Goal: Task Accomplishment & Management: Use online tool/utility

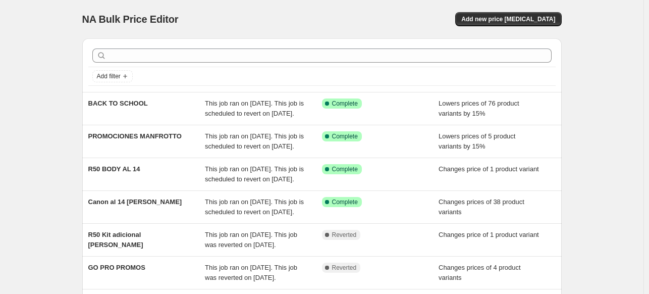
click at [377, 20] on div "Add new price [MEDICAL_DATA]" at bounding box center [441, 19] width 241 height 14
click at [502, 21] on span "Add new price [MEDICAL_DATA]" at bounding box center [508, 19] width 94 height 8
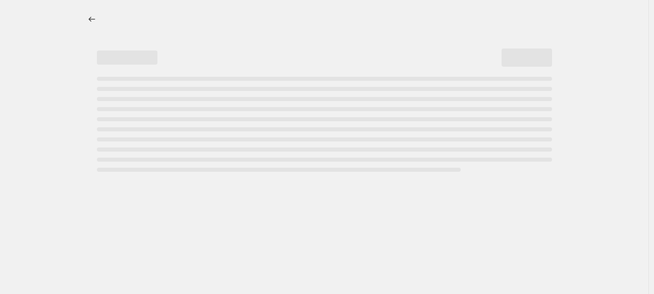
select select "percentage"
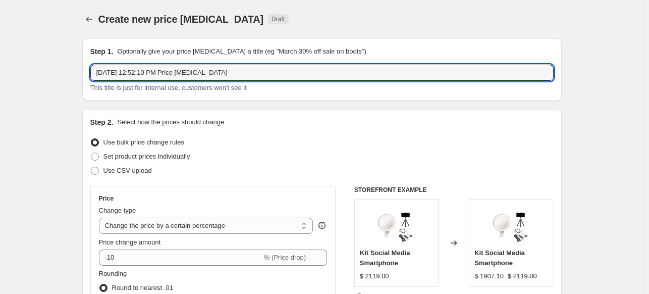
drag, startPoint x: 226, startPoint y: 70, endPoint x: 50, endPoint y: 70, distance: 176.0
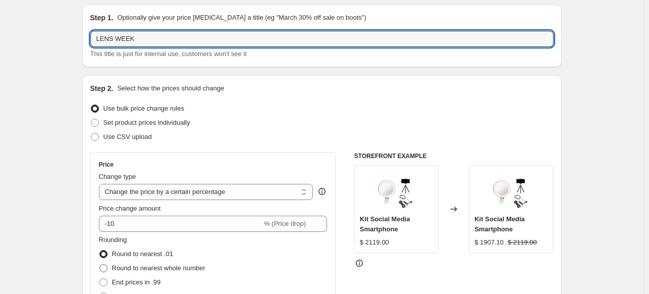
scroll to position [101, 0]
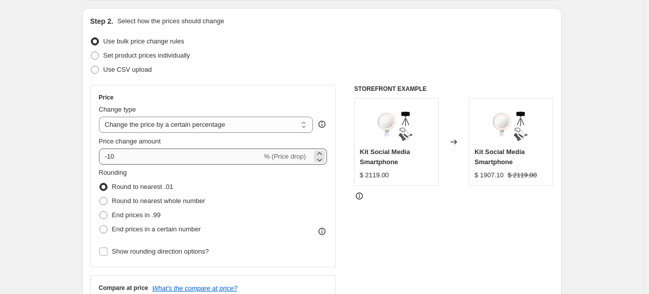
type input "LENS WEEK"
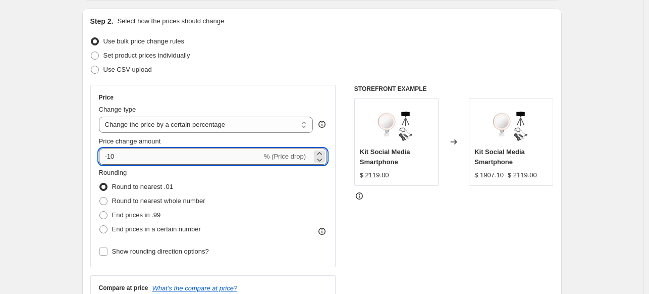
click at [126, 160] on input "-10" at bounding box center [180, 156] width 163 height 16
type input "-15"
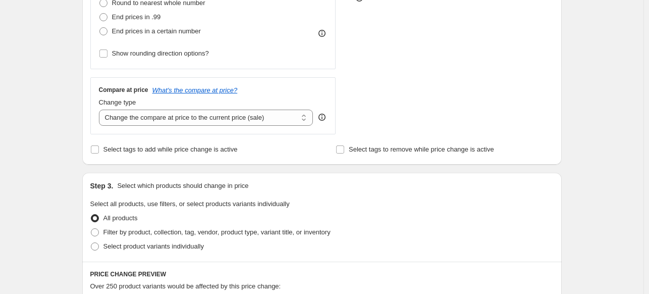
scroll to position [303, 0]
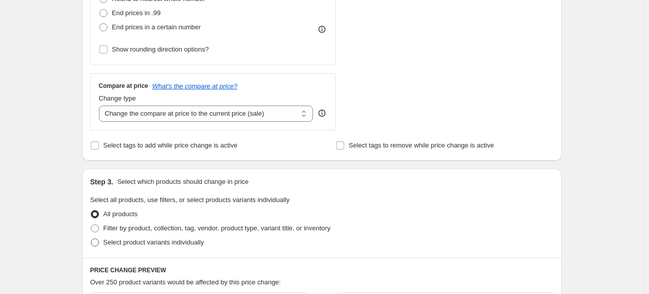
click at [163, 245] on span "Select product variants individually" at bounding box center [153, 242] width 100 height 8
click at [91, 239] on input "Select product variants individually" at bounding box center [91, 238] width 1 height 1
radio input "true"
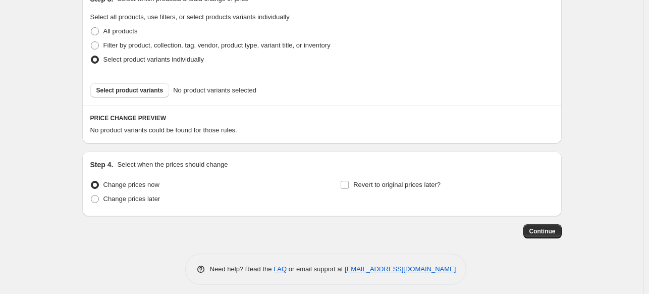
scroll to position [491, 0]
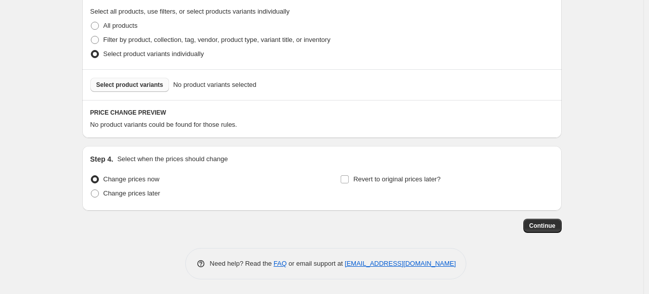
click at [116, 80] on button "Select product variants" at bounding box center [129, 85] width 79 height 14
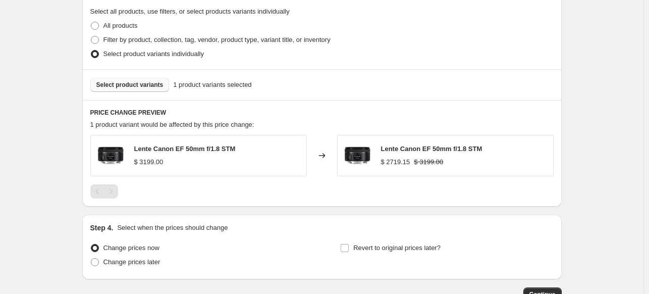
click at [129, 87] on span "Select product variants" at bounding box center [129, 85] width 67 height 8
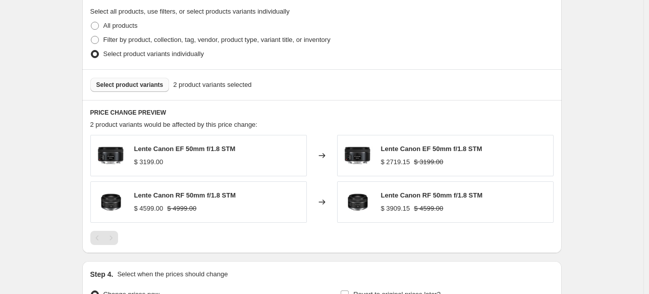
click at [194, 193] on span "Lente Canon RF 50mm f/1.8 STM" at bounding box center [185, 195] width 102 height 8
click at [327, 201] on icon at bounding box center [322, 202] width 10 height 10
click at [228, 193] on span "Lente Canon RF 50mm f/1.8 STM" at bounding box center [185, 195] width 102 height 8
click at [211, 193] on span "Lente Canon RF 50mm f/1.8 STM" at bounding box center [185, 195] width 102 height 8
drag, startPoint x: 211, startPoint y: 193, endPoint x: 180, endPoint y: 193, distance: 31.3
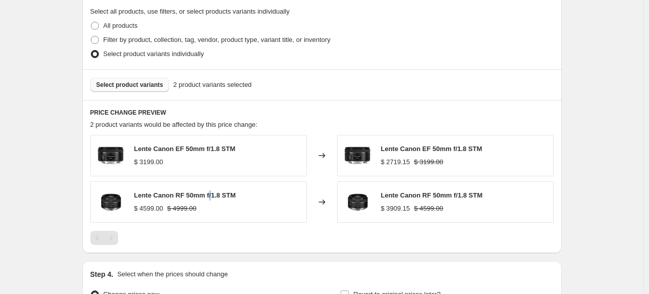
click at [210, 194] on span "Lente Canon RF 50mm f/1.8 STM" at bounding box center [185, 195] width 102 height 8
drag, startPoint x: 151, startPoint y: 191, endPoint x: 118, endPoint y: 203, distance: 35.7
click at [141, 196] on span "Lente Canon RF 50mm f/1.8 STM" at bounding box center [185, 195] width 102 height 8
click at [118, 203] on img at bounding box center [111, 202] width 30 height 30
click at [114, 203] on img at bounding box center [111, 202] width 30 height 30
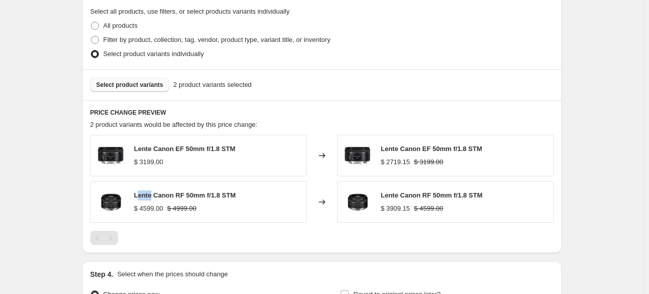
click at [114, 203] on img at bounding box center [111, 202] width 30 height 30
click at [132, 84] on span "Select product variants" at bounding box center [129, 85] width 67 height 8
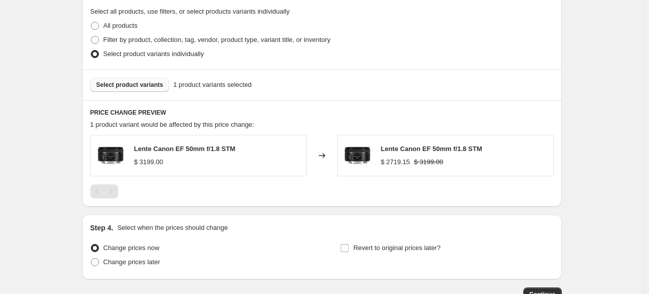
click at [134, 84] on span "Select product variants" at bounding box center [129, 85] width 67 height 8
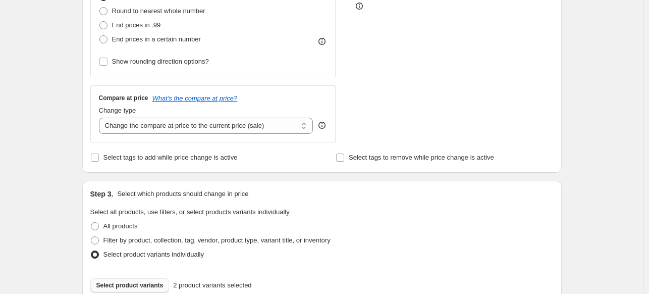
scroll to position [239, 0]
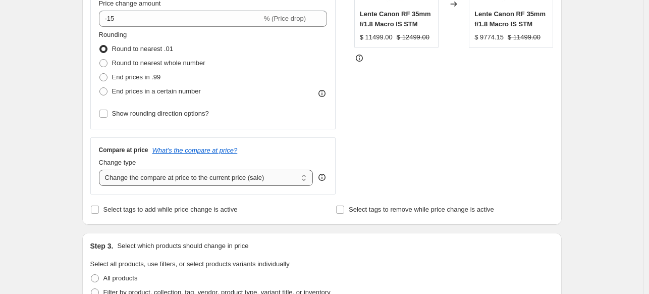
click at [269, 177] on select "Change the compare at price to the current price (sale) Change the compare at p…" at bounding box center [206, 177] width 214 height 16
click at [101, 169] on select "Change the compare at price to the current price (sale) Change the compare at p…" at bounding box center [206, 177] width 214 height 16
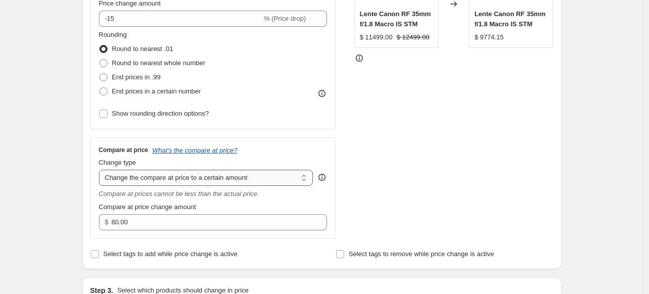
click at [228, 179] on select "Change the compare at price to the current price (sale) Change the compare at p…" at bounding box center [206, 177] width 214 height 16
select select "by"
click at [101, 169] on select "Change the compare at price to the current price (sale) Change the compare at p…" at bounding box center [206, 177] width 214 height 16
type input "-10.00"
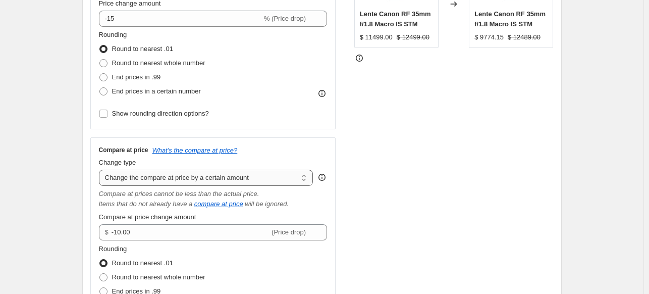
click at [239, 180] on select "Change the compare at price to the current price (sale) Change the compare at p…" at bounding box center [206, 177] width 214 height 16
select select "percentage"
click at [101, 169] on select "Change the compare at price to the current price (sale) Change the compare at p…" at bounding box center [206, 177] width 214 height 16
type input "-15"
click at [251, 182] on select "Change the compare at price to the current price (sale) Change the compare at p…" at bounding box center [206, 177] width 214 height 16
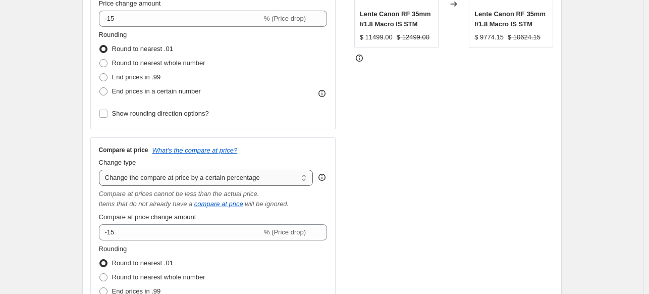
select select "bp"
click at [101, 169] on select "Change the compare at price to the current price (sale) Change the compare at p…" at bounding box center [206, 177] width 214 height 16
type input "12.00"
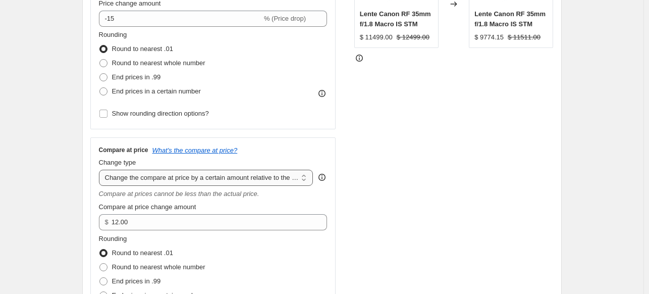
click at [254, 169] on select "Change the compare at price to the current price (sale) Change the compare at p…" at bounding box center [206, 177] width 214 height 16
select select "pp"
click at [101, 169] on select "Change the compare at price to the current price (sale) Change the compare at p…" at bounding box center [206, 177] width 214 height 16
type input "20"
click at [254, 173] on select "Change the compare at price to the current price (sale) Change the compare at p…" at bounding box center [206, 177] width 214 height 16
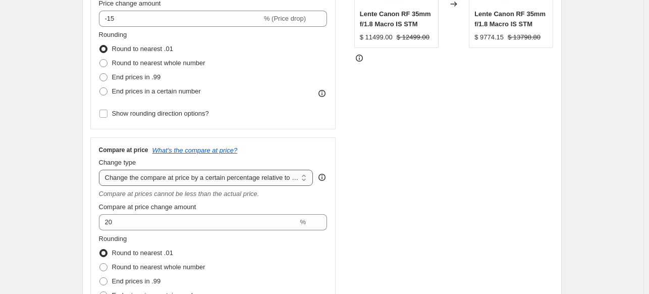
click at [101, 169] on select "Change the compare at price to the current price (sale) Change the compare at p…" at bounding box center [206, 177] width 214 height 16
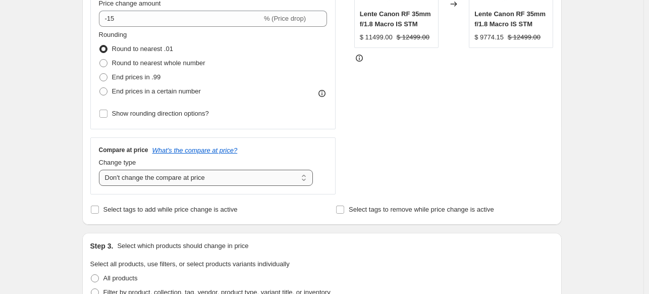
click at [236, 183] on select "Change the compare at price to the current price (sale) Change the compare at p…" at bounding box center [206, 177] width 214 height 16
click at [101, 169] on select "Change the compare at price to the current price (sale) Change the compare at p…" at bounding box center [206, 177] width 214 height 16
click at [214, 173] on select "Change the compare at price to the current price (sale) Change the compare at p…" at bounding box center [206, 177] width 214 height 16
select select "ep"
click at [101, 169] on select "Change the compare at price to the current price (sale) Change the compare at p…" at bounding box center [206, 177] width 214 height 16
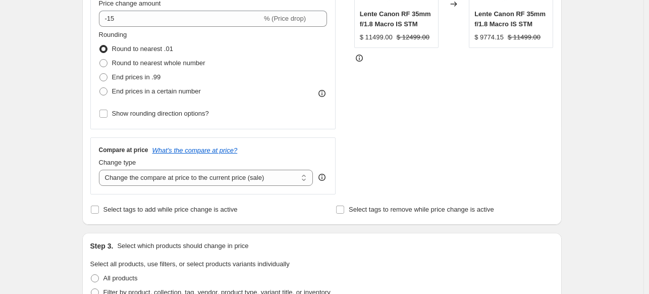
click at [426, 136] on div "STOREFRONT EXAMPLE Lente Canon RF 35mm f/1.8 Macro IS STM $ 11499.00 $ 12499.00…" at bounding box center [453, 70] width 199 height 247
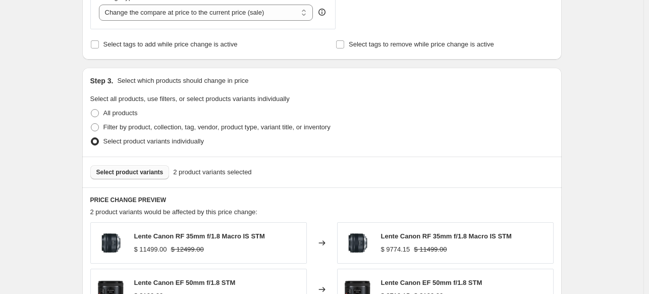
scroll to position [555, 0]
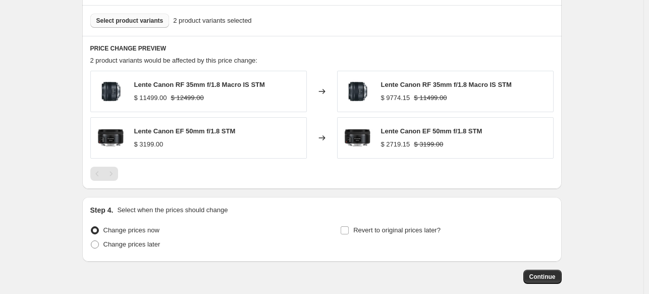
click at [127, 26] on button "Select product variants" at bounding box center [129, 21] width 79 height 14
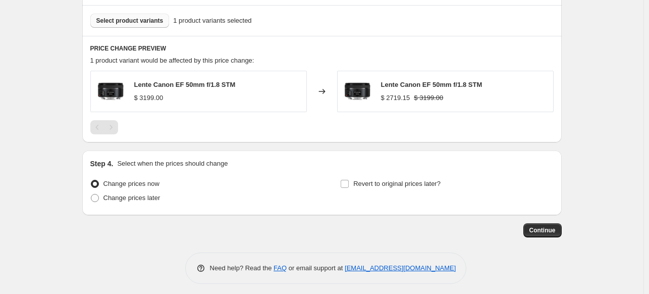
click at [134, 19] on span "Select product variants" at bounding box center [129, 21] width 67 height 8
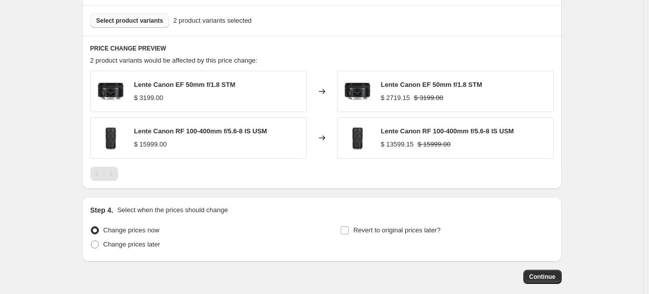
click at [115, 23] on span "Select product variants" at bounding box center [129, 21] width 67 height 8
click at [125, 18] on span "Select product variants" at bounding box center [129, 21] width 67 height 8
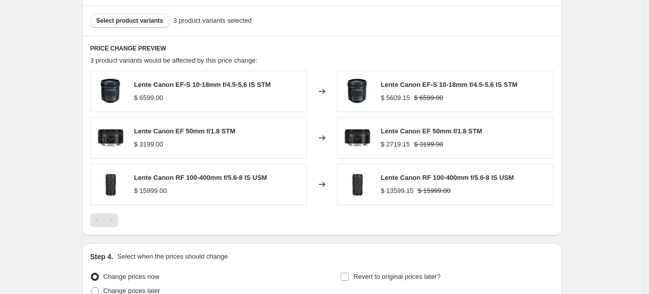
scroll to position [504, 0]
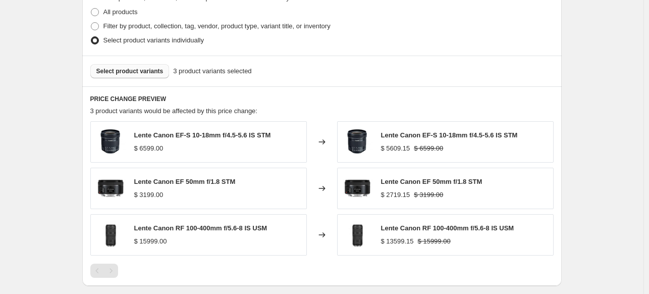
click at [143, 70] on span "Select product variants" at bounding box center [129, 71] width 67 height 8
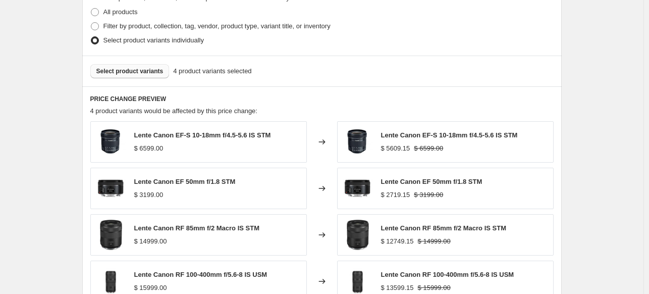
click at [113, 72] on span "Select product variants" at bounding box center [129, 71] width 67 height 8
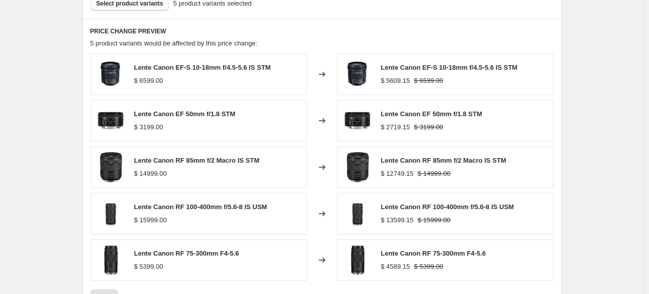
scroll to position [555, 0]
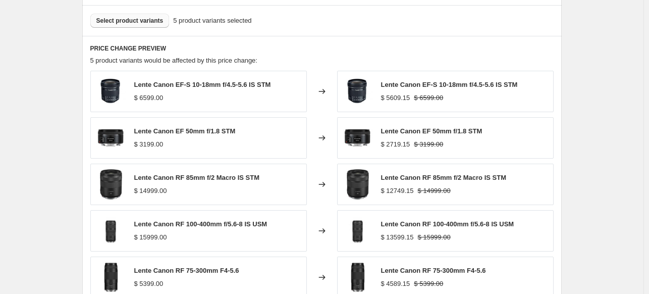
click at [148, 20] on span "Select product variants" at bounding box center [129, 21] width 67 height 8
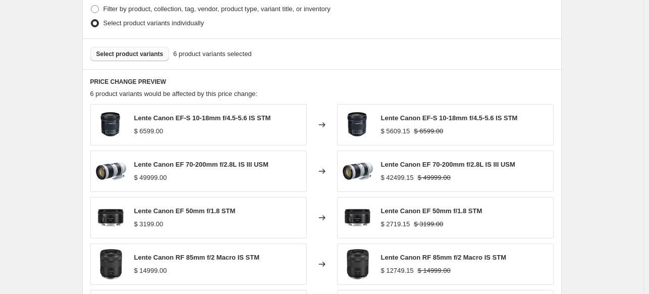
scroll to position [504, 0]
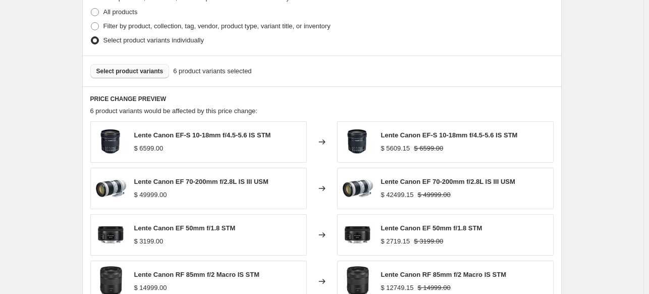
click at [140, 74] on span "Select product variants" at bounding box center [129, 71] width 67 height 8
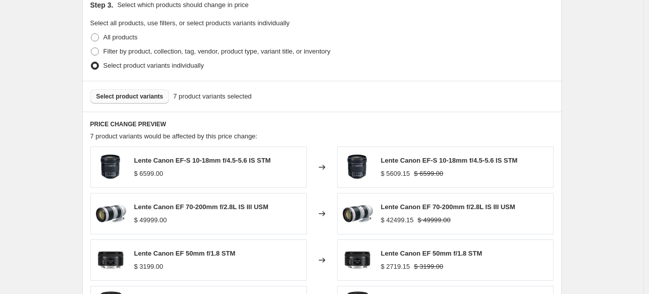
scroll to position [454, 0]
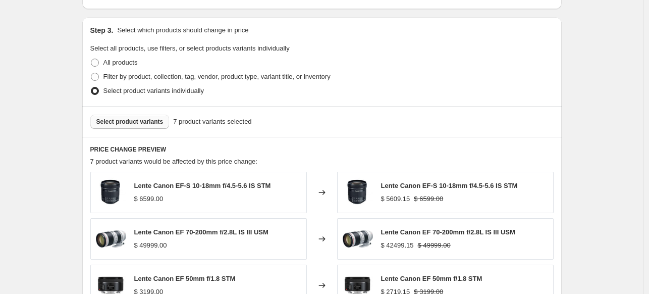
click at [121, 124] on span "Select product variants" at bounding box center [129, 122] width 67 height 8
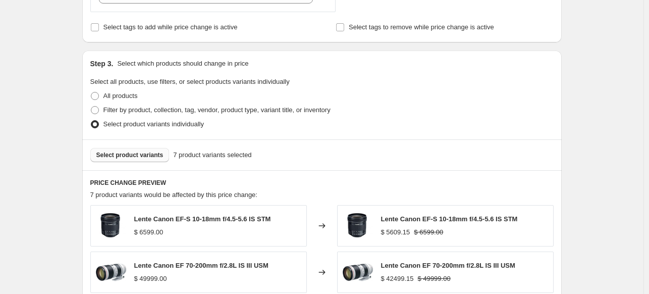
scroll to position [403, 0]
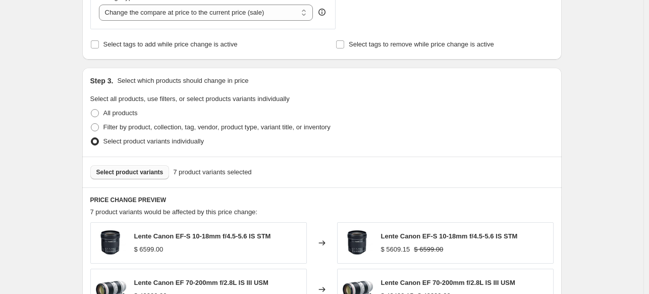
click at [133, 171] on span "Select product variants" at bounding box center [129, 172] width 67 height 8
click at [131, 177] on button "Select product variants" at bounding box center [129, 172] width 79 height 14
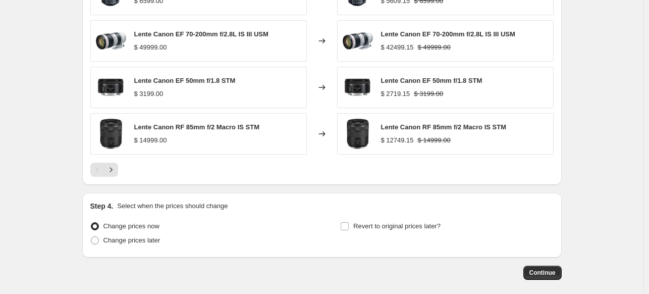
scroll to position [744, 0]
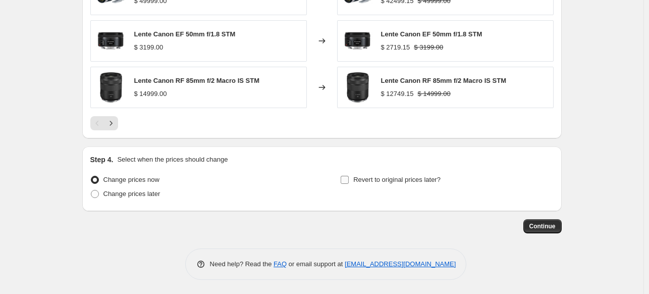
click at [360, 177] on span "Revert to original prices later?" at bounding box center [396, 180] width 87 height 8
click at [349, 177] on input "Revert to original prices later?" at bounding box center [344, 180] width 8 height 8
checkbox input "true"
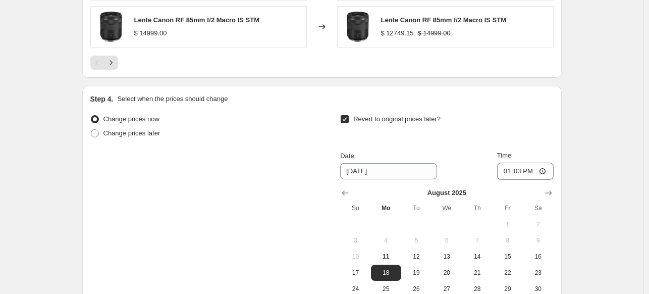
scroll to position [845, 0]
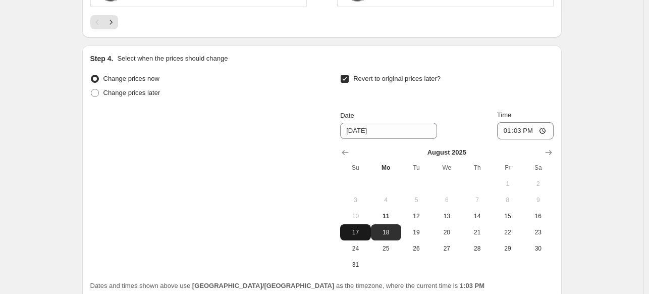
click at [362, 228] on span "17" at bounding box center [355, 232] width 22 height 8
type input "[DATE]"
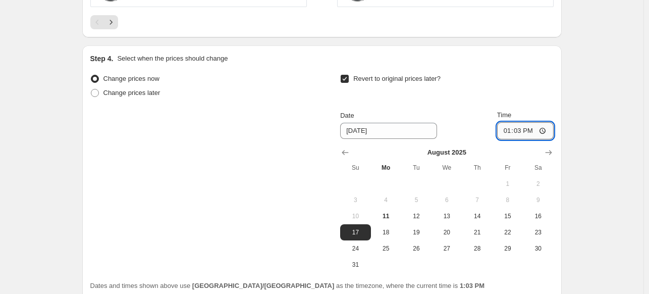
click at [505, 129] on input "13:03" at bounding box center [525, 130] width 56 height 17
type input "23:09"
click at [515, 129] on input "23:09" at bounding box center [525, 130] width 56 height 17
type input "23:59"
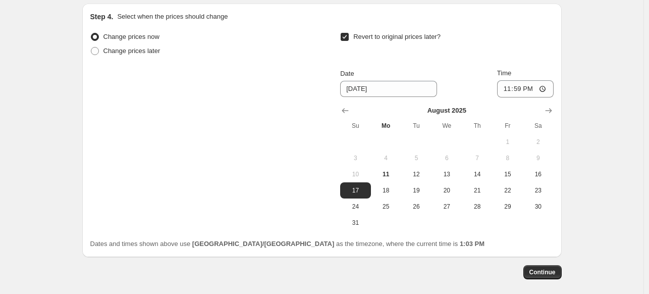
scroll to position [933, 0]
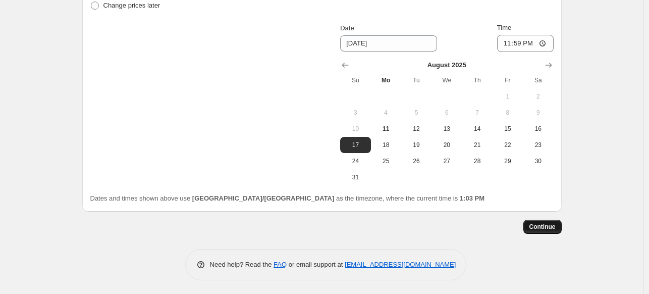
click at [549, 226] on span "Continue" at bounding box center [542, 226] width 26 height 8
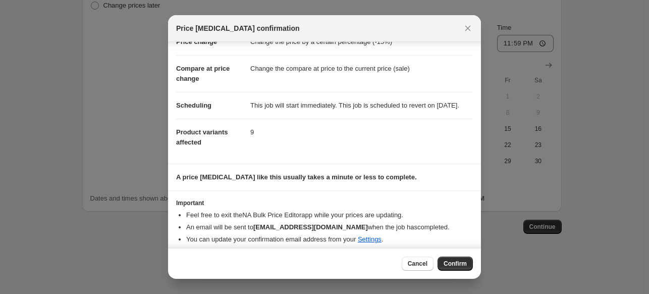
scroll to position [47, 0]
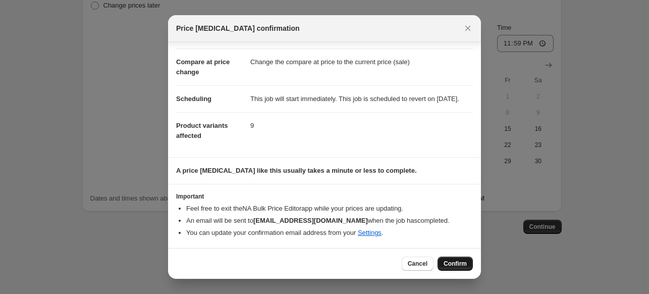
click at [454, 259] on button "Confirm" at bounding box center [454, 263] width 35 height 14
type input "LENS WEEK"
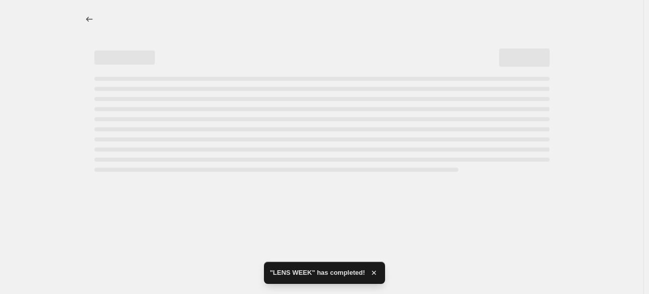
select select "percentage"
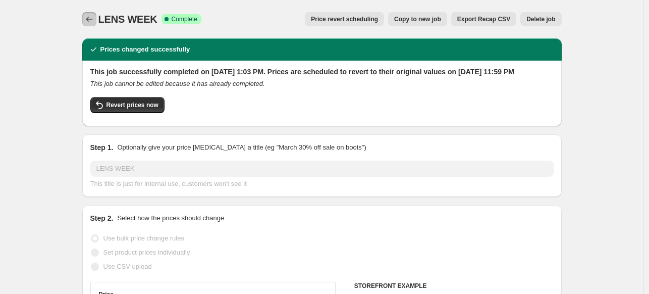
click at [91, 18] on icon "Price change jobs" at bounding box center [89, 19] width 10 height 10
